Goal: Task Accomplishment & Management: Manage account settings

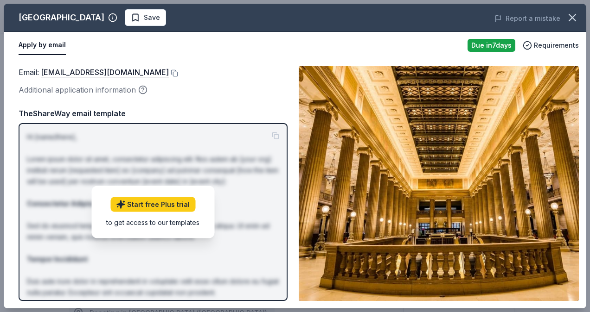
scroll to position [232, 0]
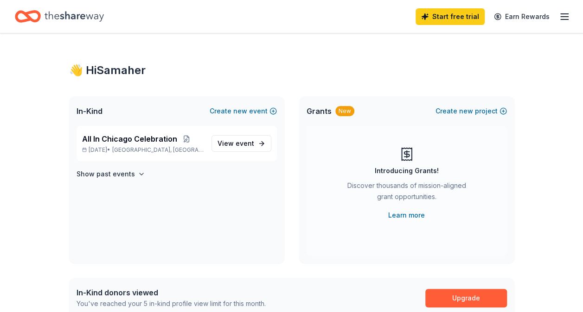
drag, startPoint x: 550, startPoint y: 13, endPoint x: 556, endPoint y: 13, distance: 6.0
click at [550, 13] on link "Earn Rewards" at bounding box center [521, 16] width 67 height 17
click at [563, 14] on icon "button" at bounding box center [563, 16] width 11 height 11
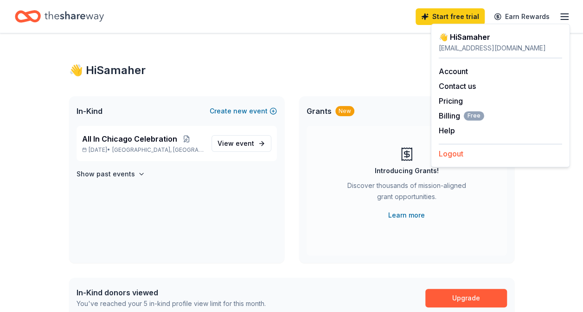
click at [447, 150] on button "Logout" at bounding box center [450, 153] width 25 height 11
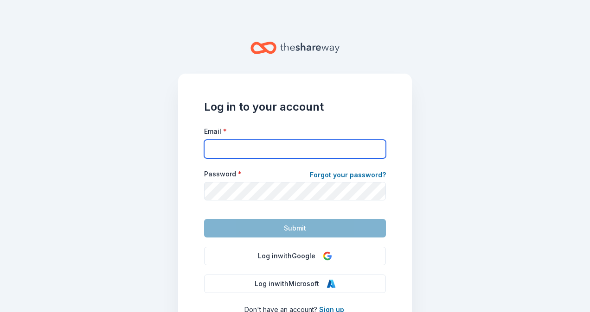
type input "saburabah@communityhealth.org"
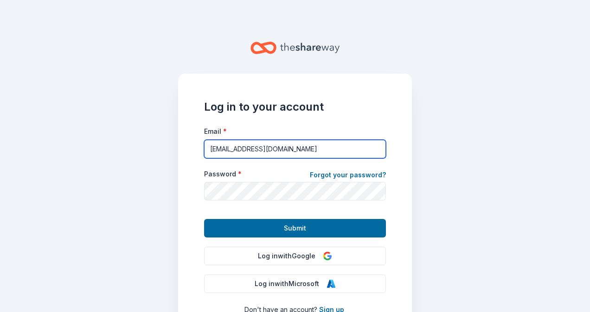
click at [240, 145] on input "saburabah@communityhealth.org" at bounding box center [295, 149] width 182 height 19
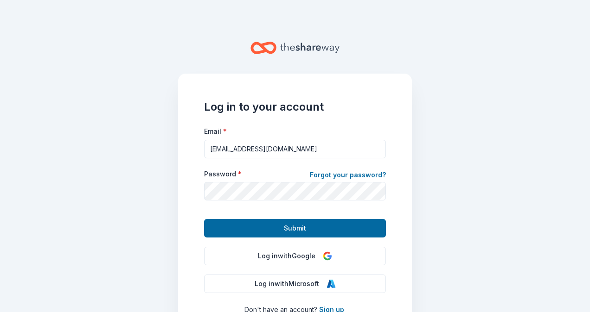
click at [517, 197] on main "Log in to your account Email * saburabah@communityhealth.org Password * Forgot …" at bounding box center [295, 156] width 590 height 312
click at [323, 255] on img at bounding box center [327, 256] width 9 height 9
